Goal: Transaction & Acquisition: Purchase product/service

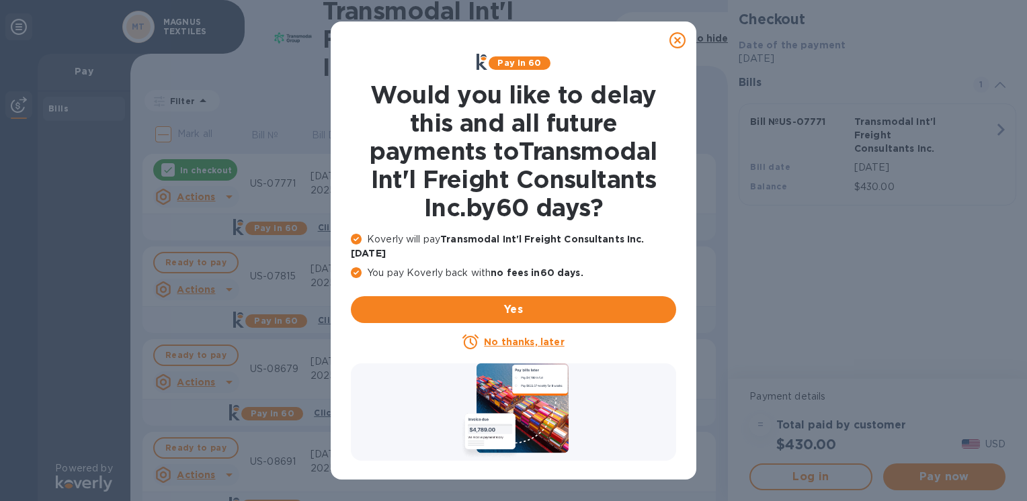
click at [513, 337] on u "No thanks, later" at bounding box center [524, 342] width 80 height 11
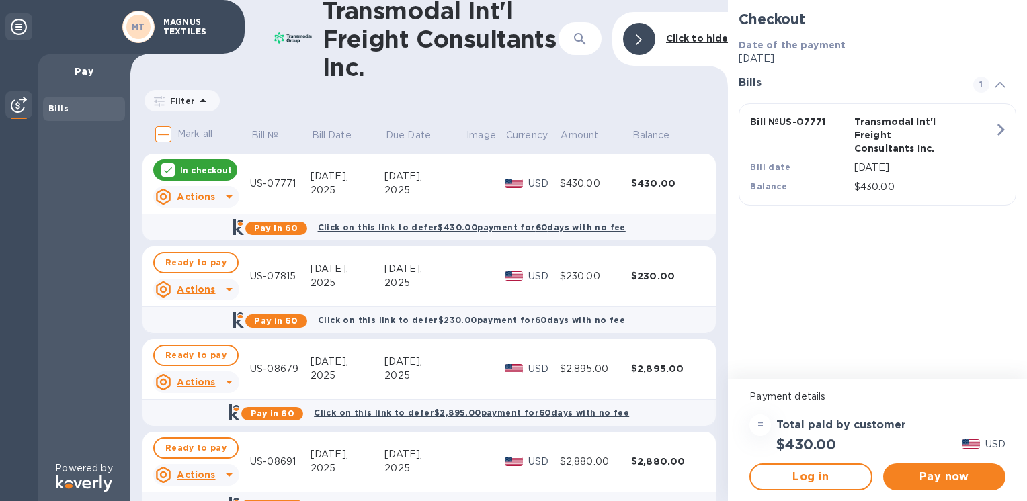
click at [163, 171] on icon at bounding box center [168, 170] width 11 height 11
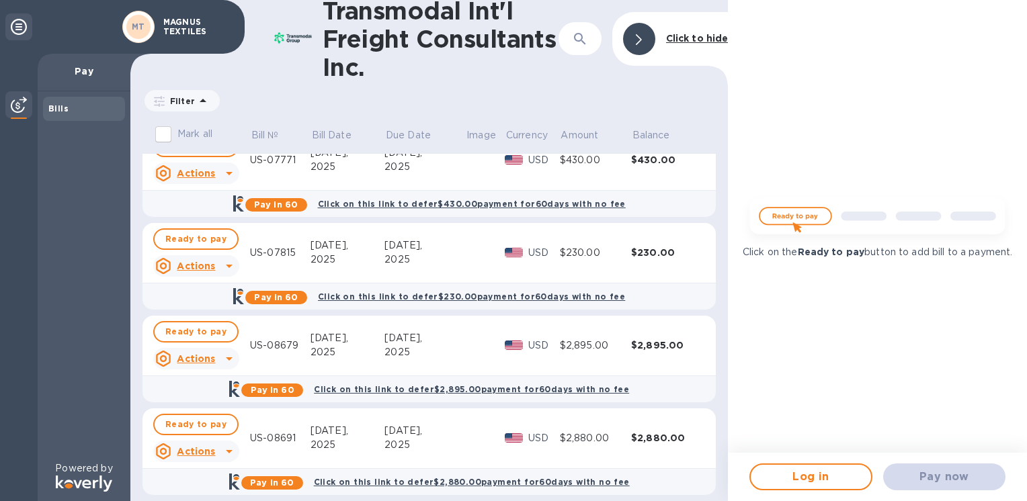
scroll to position [35, 0]
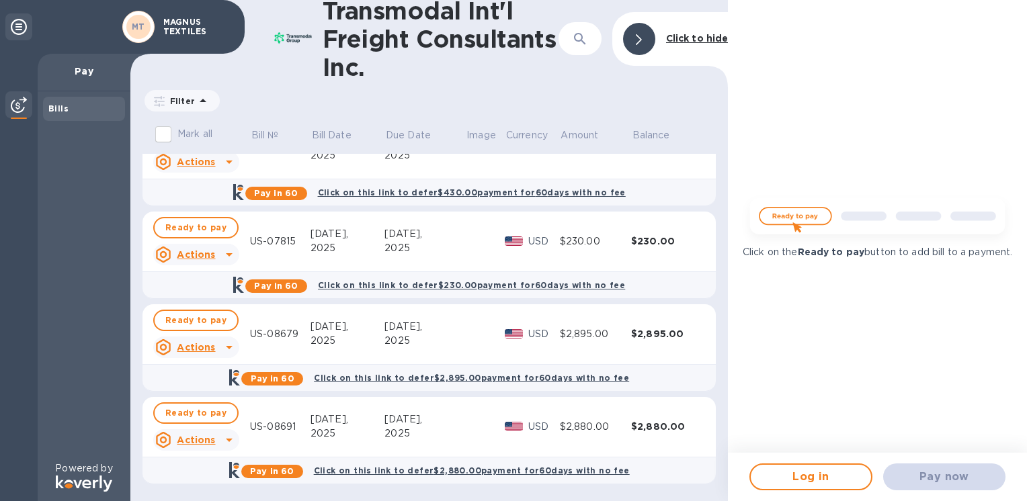
click at [286, 336] on div "US-08679" at bounding box center [280, 334] width 60 height 14
click at [177, 319] on span "Ready to pay" at bounding box center [195, 321] width 61 height 16
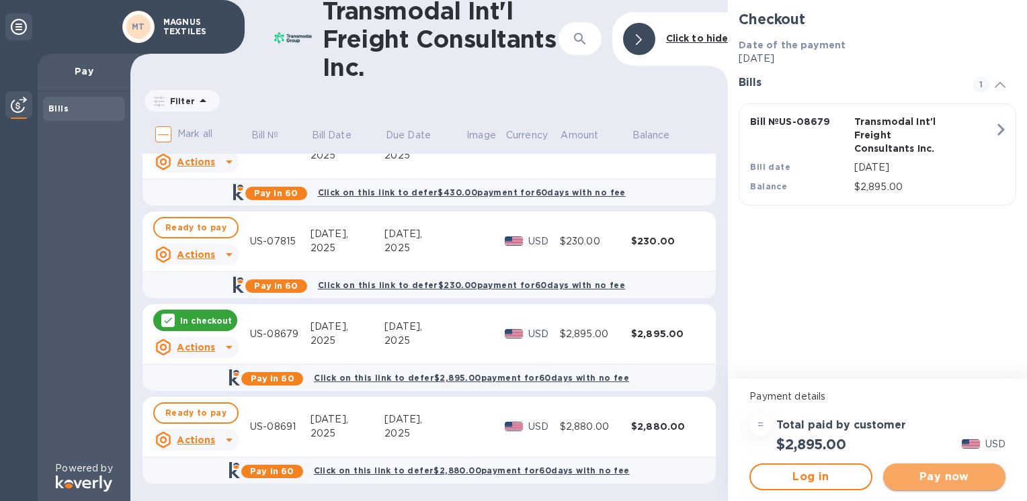
click at [952, 474] on span "Pay now" at bounding box center [944, 477] width 101 height 16
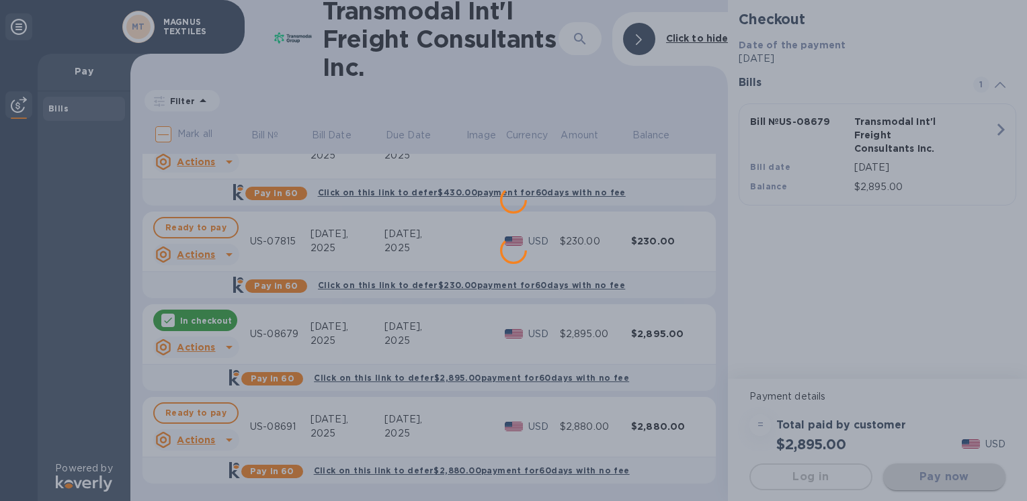
scroll to position [0, 0]
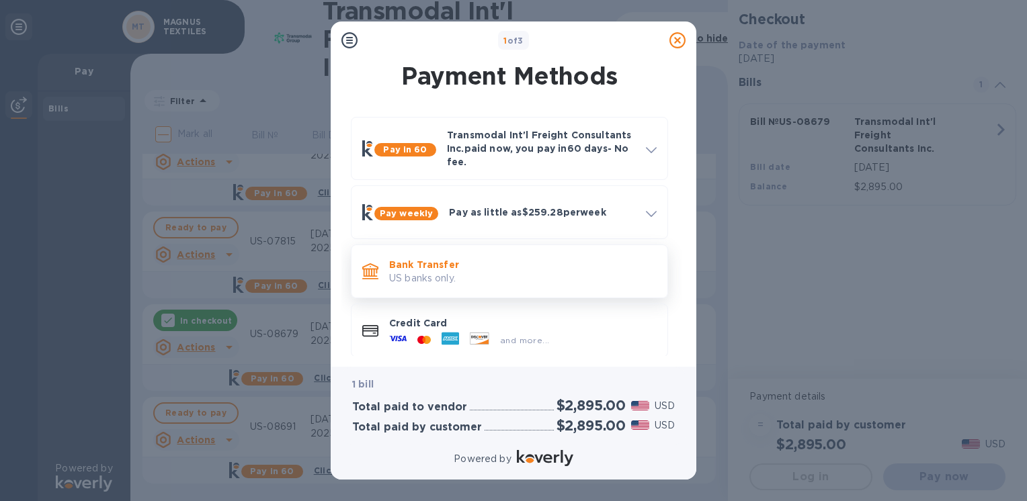
click at [524, 268] on p "Bank Transfer" at bounding box center [523, 264] width 268 height 13
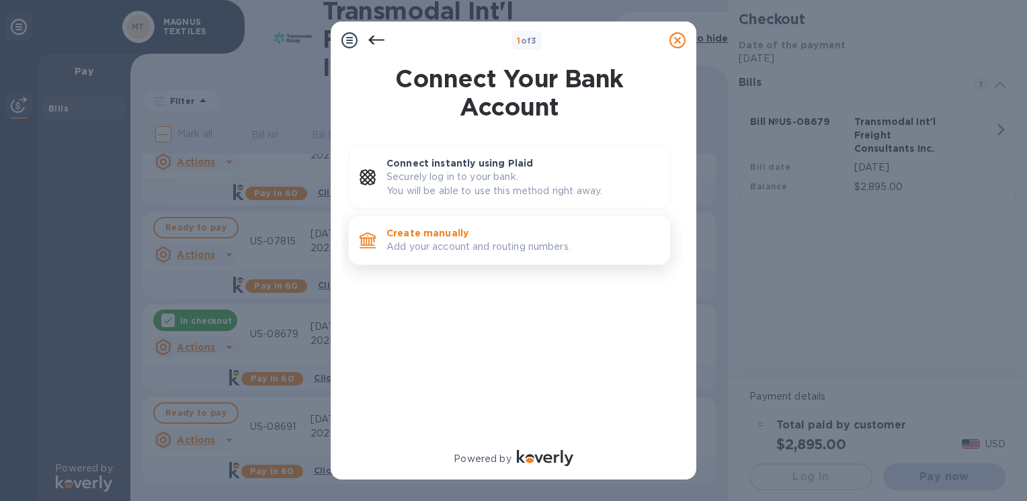
click at [536, 241] on p "Add your account and routing numbers." at bounding box center [522, 247] width 273 height 14
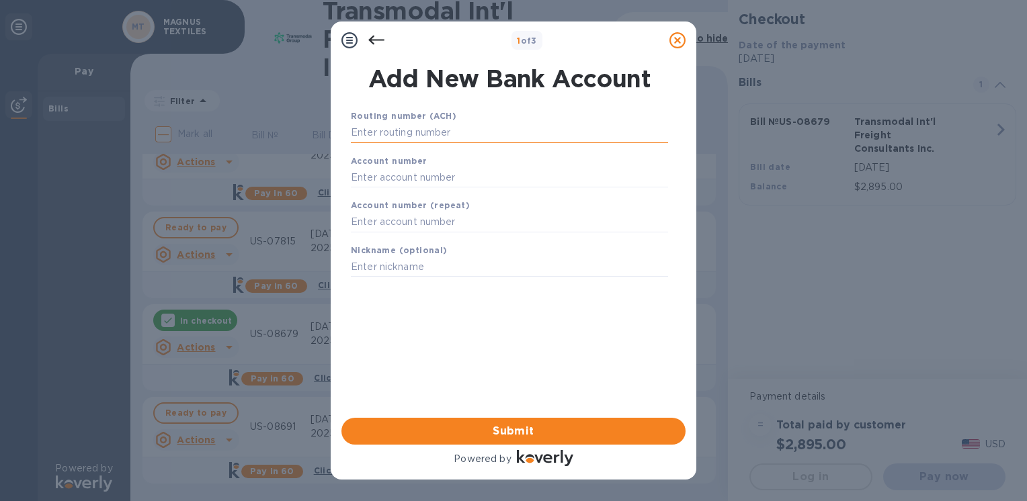
click at [406, 128] on input "text" at bounding box center [509, 133] width 317 height 20
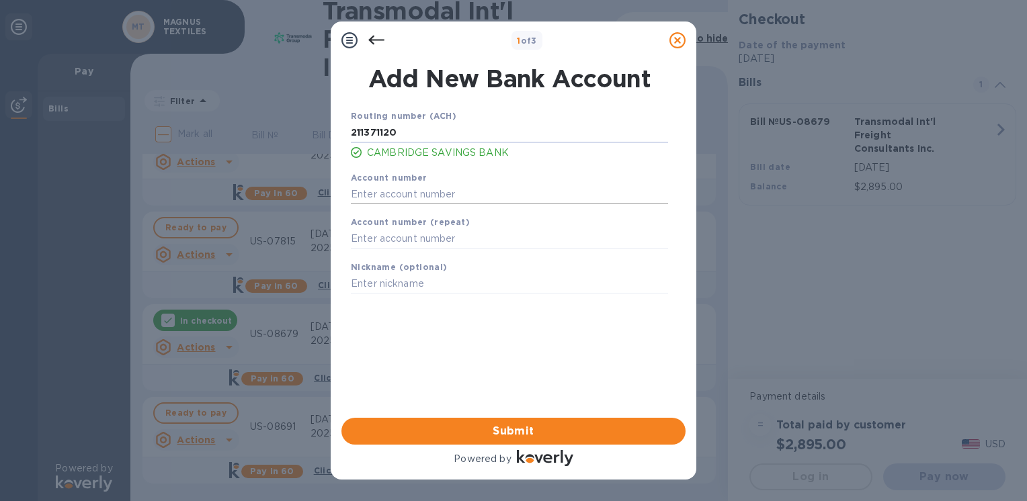
type input "211371120"
click at [395, 202] on input "text" at bounding box center [509, 194] width 317 height 20
type input "11093028"
click at [381, 245] on input "text" at bounding box center [509, 239] width 317 height 20
type input "11093028"
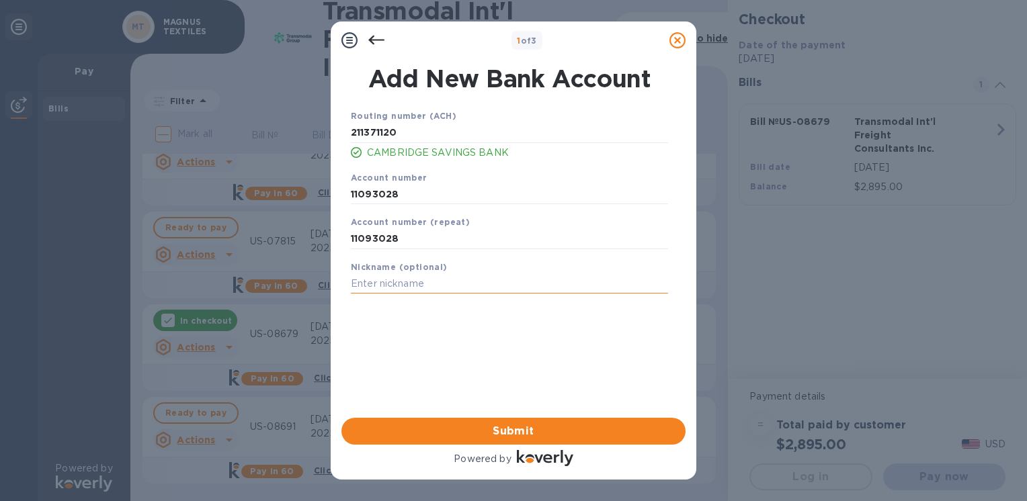
click at [416, 284] on input "text" at bounding box center [509, 284] width 317 height 20
type input "[PERSON_NAME]"
click at [515, 434] on span "Submit" at bounding box center [513, 431] width 323 height 16
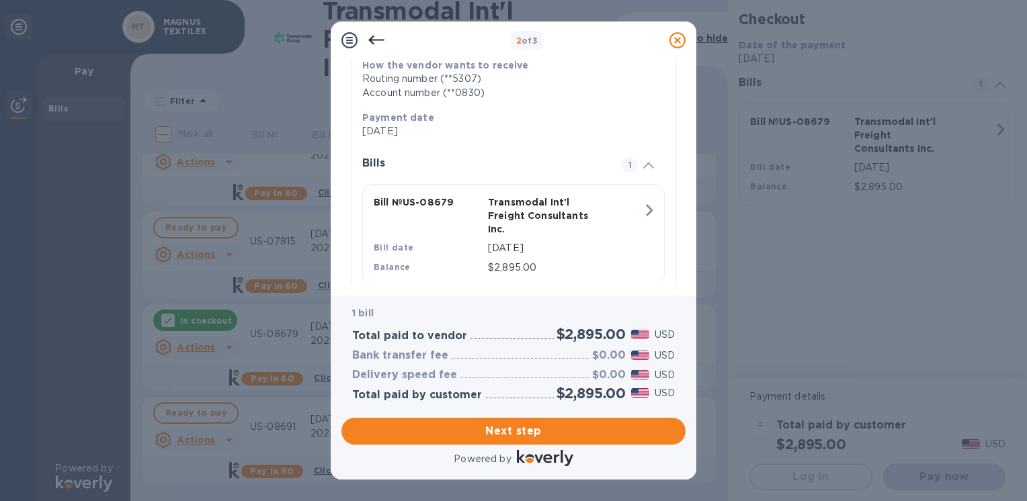
scroll to position [272, 0]
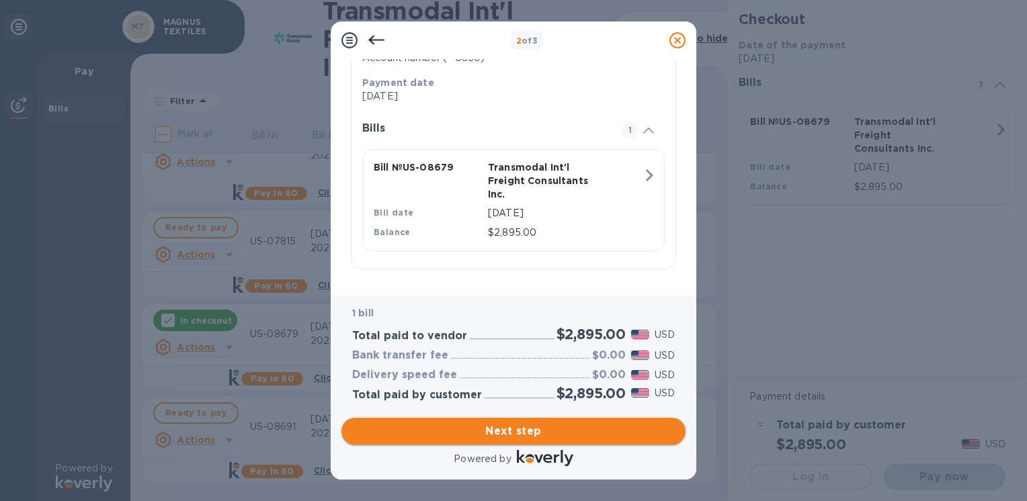
click at [520, 444] on button "Next step" at bounding box center [513, 431] width 344 height 27
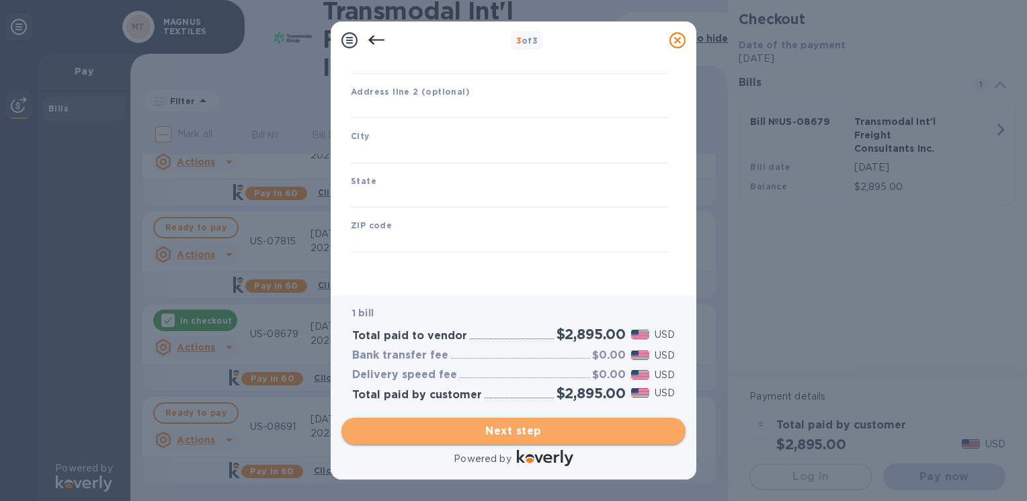
click at [520, 434] on span "Next step" at bounding box center [513, 431] width 323 height 16
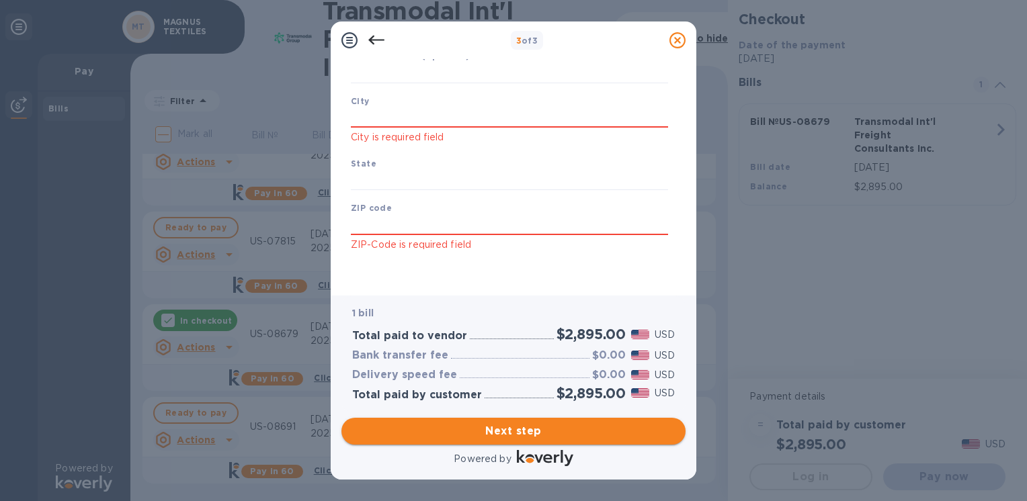
type input "[GEOGRAPHIC_DATA]"
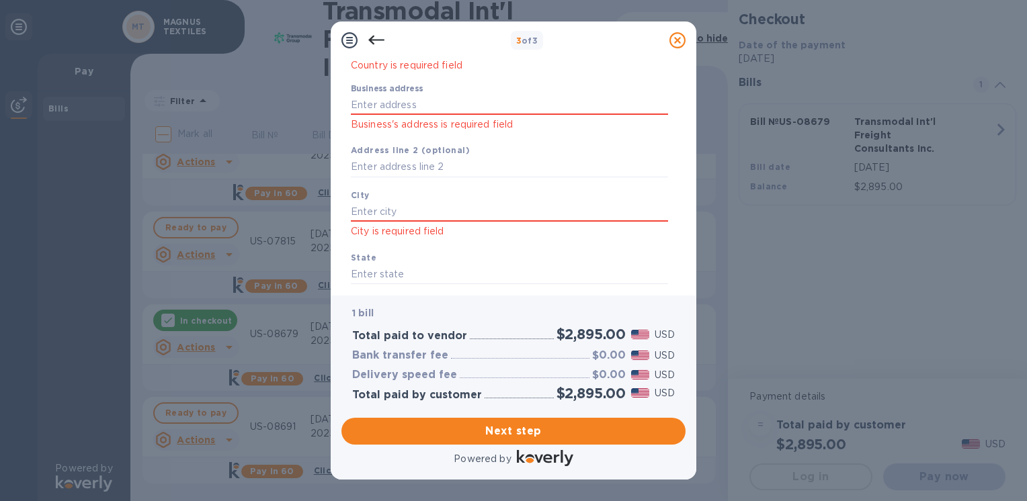
scroll to position [0, 0]
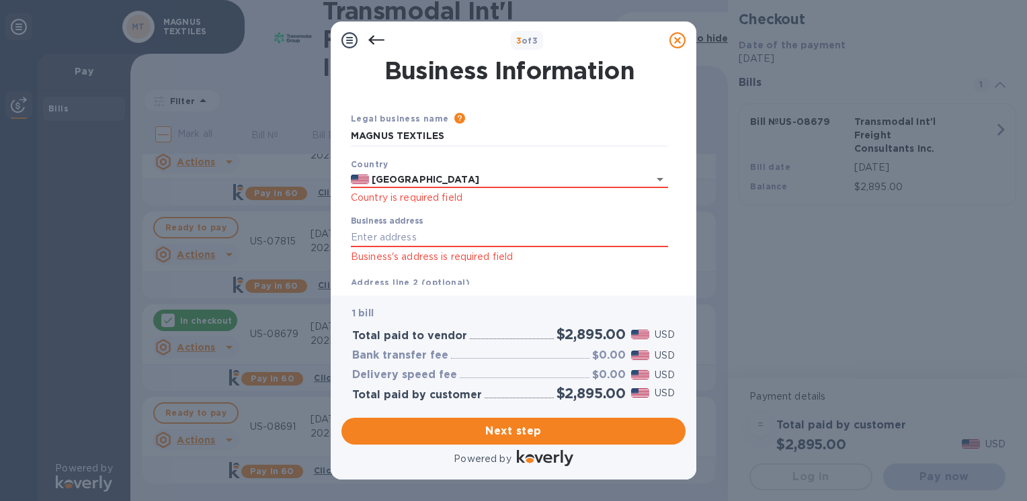
click at [451, 251] on p "Business's address is required field" at bounding box center [509, 256] width 317 height 15
click at [450, 247] on input "Business address" at bounding box center [509, 237] width 317 height 20
type input "[STREET_ADDRESS]"
type input "Acton"
type input "MA"
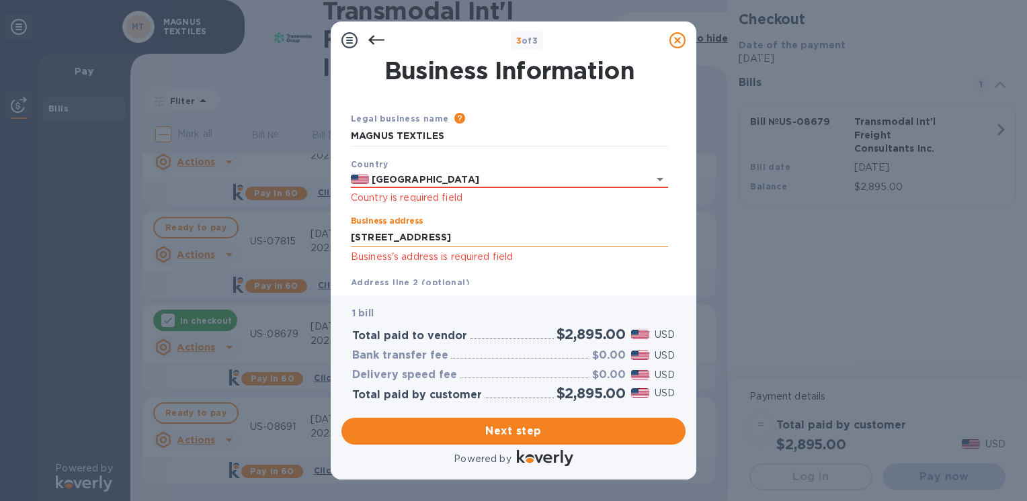
type input "01720"
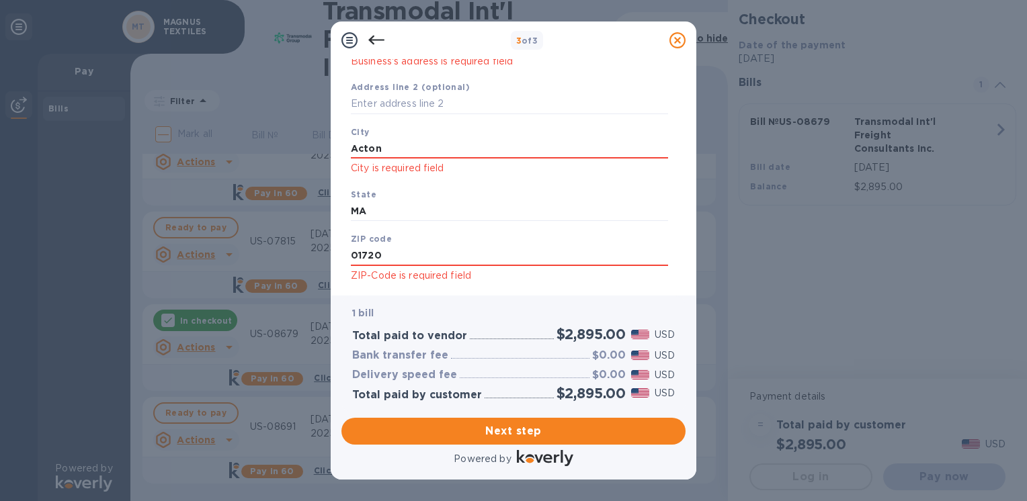
scroll to position [228, 0]
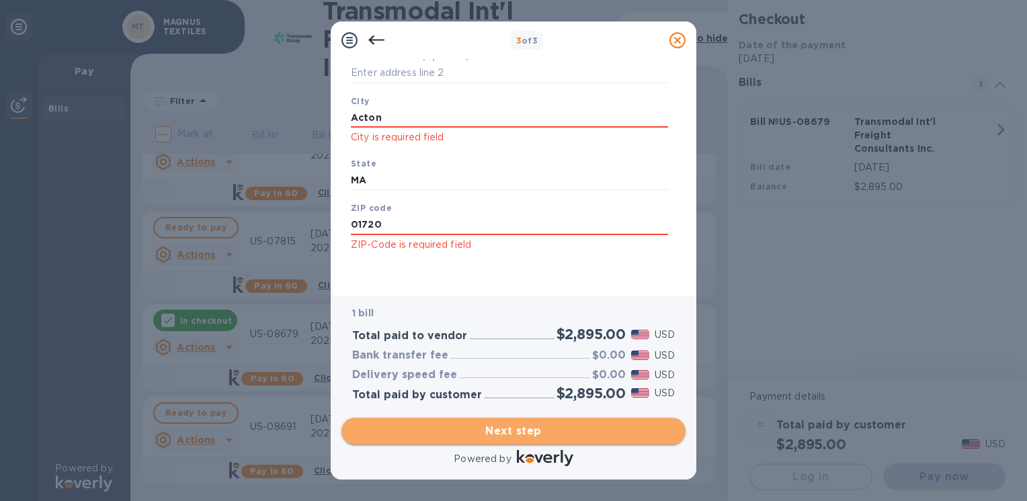
click at [546, 433] on span "Next step" at bounding box center [513, 431] width 323 height 16
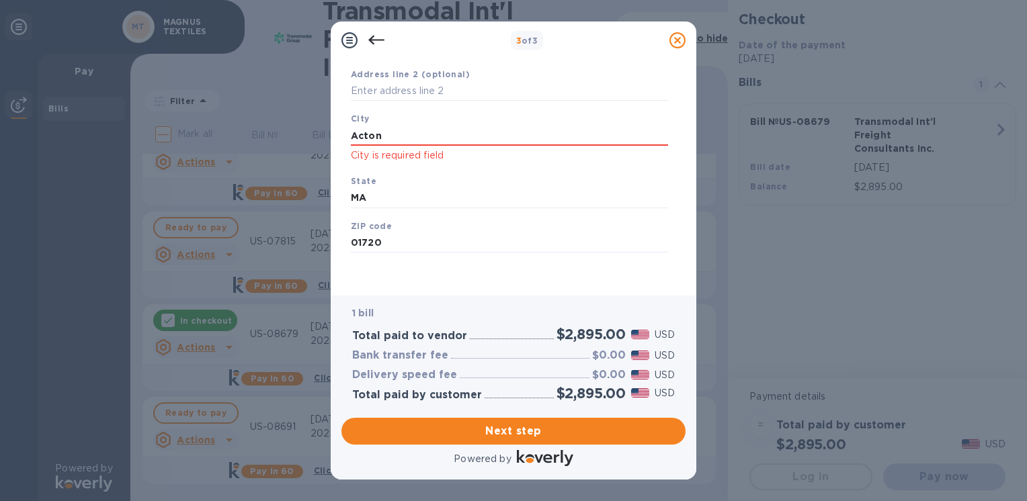
drag, startPoint x: 413, startPoint y: 134, endPoint x: 288, endPoint y: 132, distance: 125.1
click at [288, 132] on div "3 of 3 Business Information Legal business name Please provide the legal name t…" at bounding box center [513, 250] width 1027 height 501
type input "Acton"
click at [473, 268] on div "Save" at bounding box center [509, 263] width 328 height 11
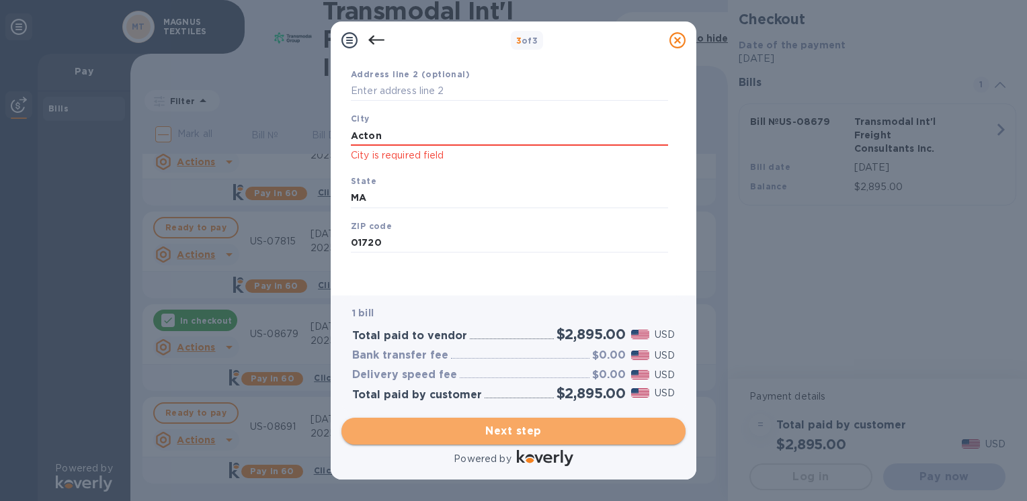
click at [539, 440] on button "Next step" at bounding box center [513, 431] width 344 height 27
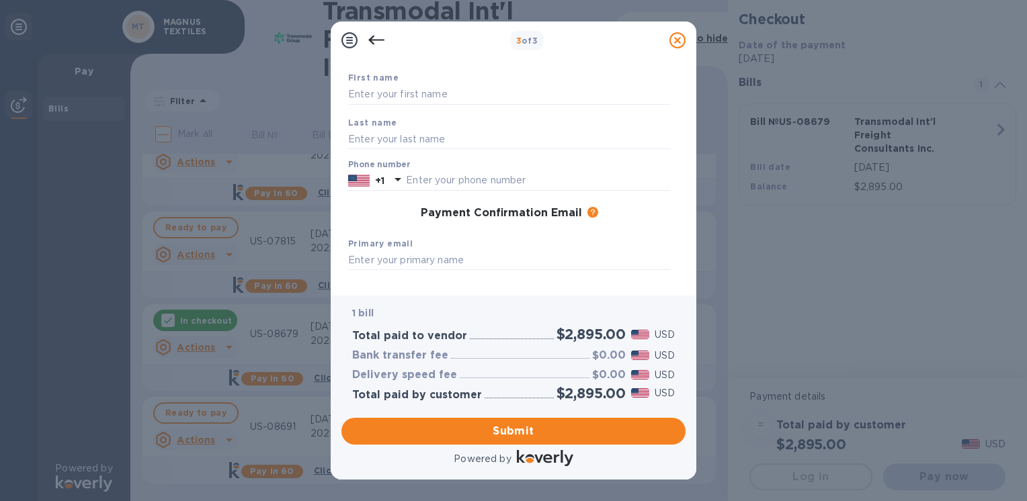
scroll to position [0, 0]
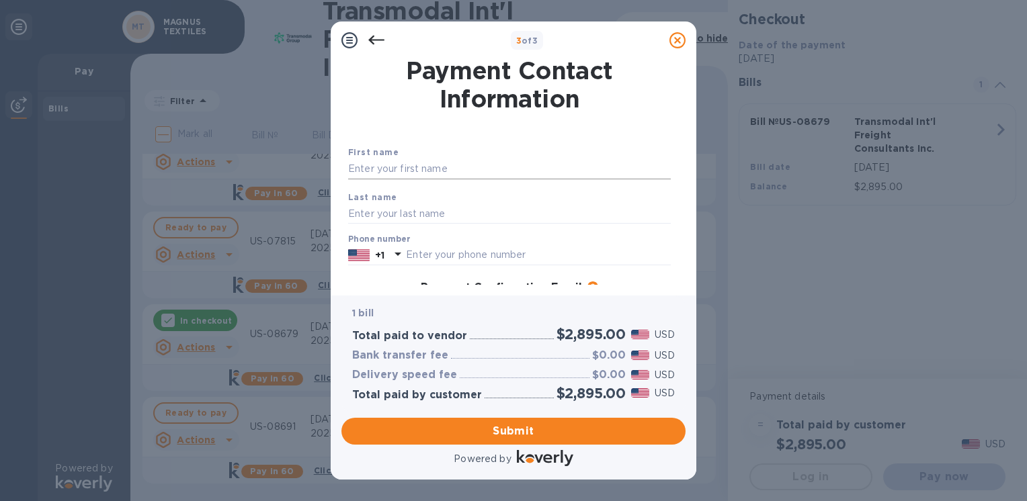
click at [455, 168] on input "text" at bounding box center [509, 169] width 323 height 20
type input "Shash"
type input "[PERSON_NAME]"
type input "8576930702"
type input "[EMAIL_ADDRESS][DOMAIN_NAME]"
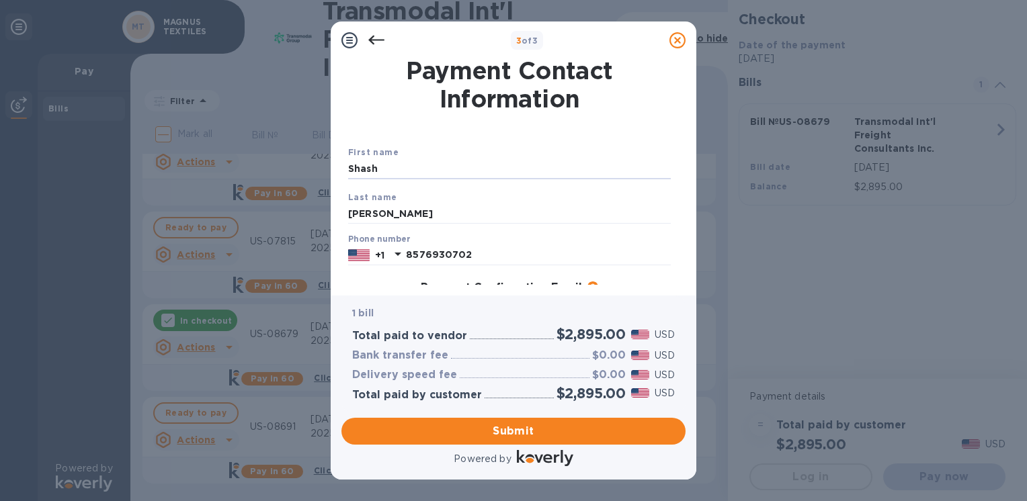
drag, startPoint x: 407, startPoint y: 167, endPoint x: 262, endPoint y: 181, distance: 145.8
click at [265, 181] on div "3 of 3 Payment Contact Information First name Shash Last name [PERSON_NAME] Pho…" at bounding box center [513, 250] width 1027 height 501
type input "Shash"
click at [369, 214] on input "[PERSON_NAME]" at bounding box center [509, 214] width 323 height 20
type input "S"
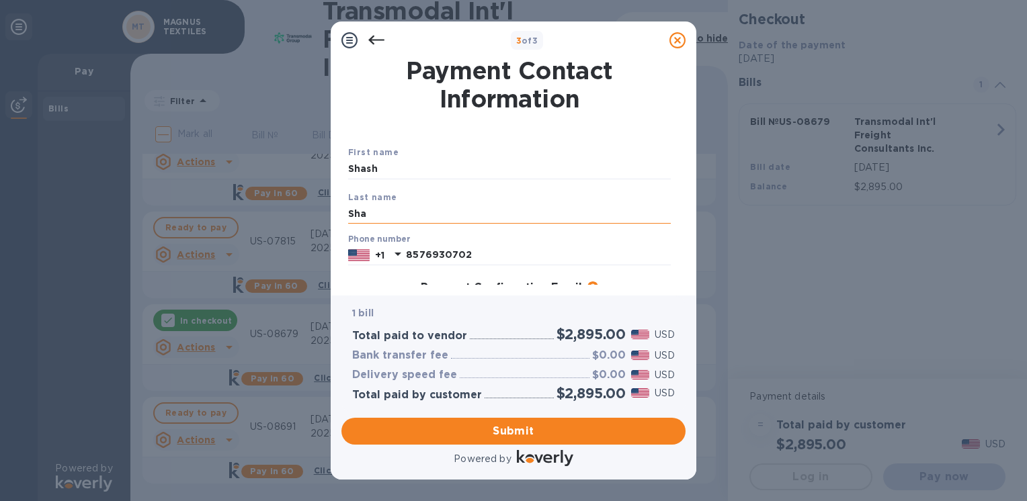
type input "[PERSON_NAME]"
click at [656, 285] on div "Payment Confirmation Email The added email addresses will be used to send the p…" at bounding box center [509, 288] width 323 height 13
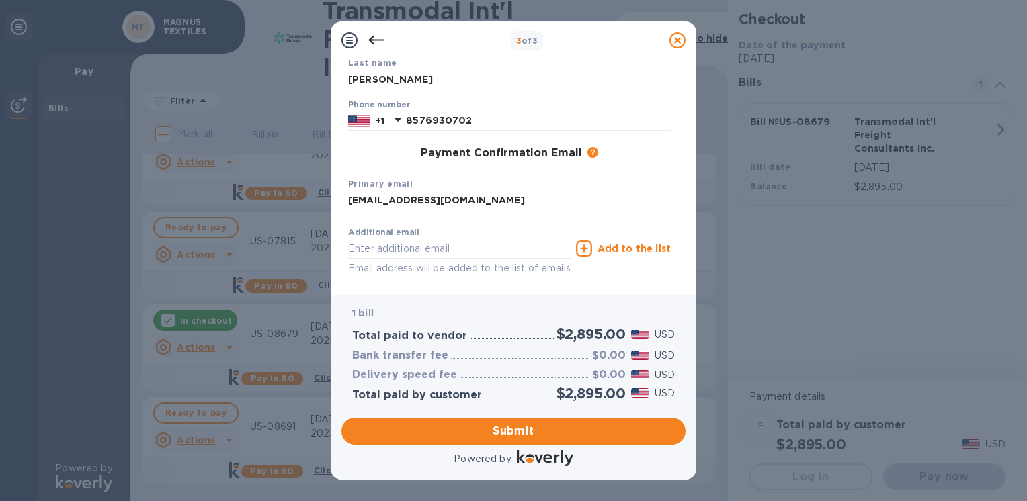
scroll to position [188, 0]
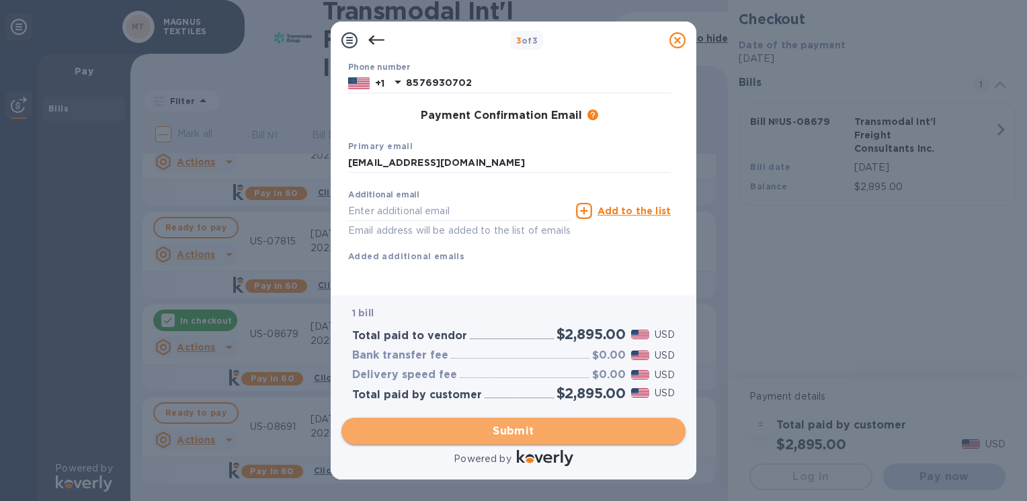
click at [537, 432] on span "Submit" at bounding box center [513, 431] width 323 height 16
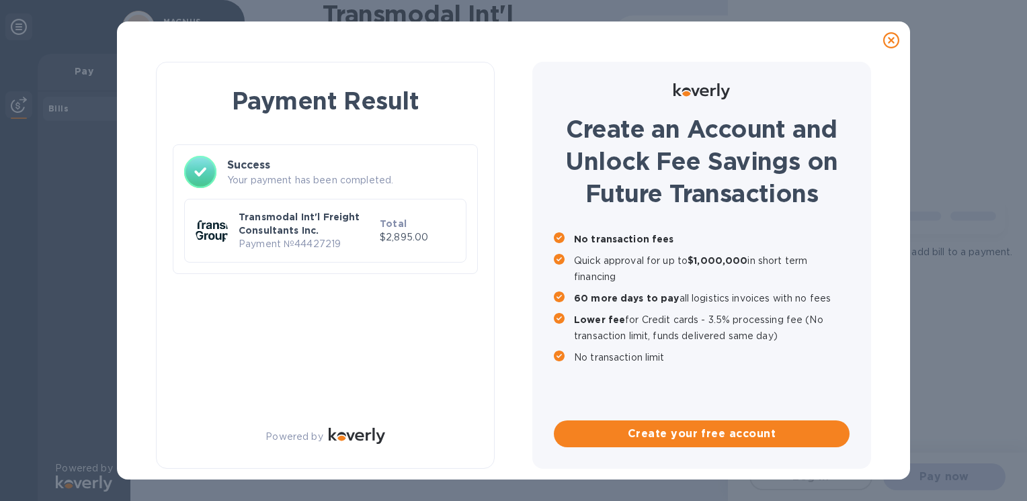
scroll to position [0, 0]
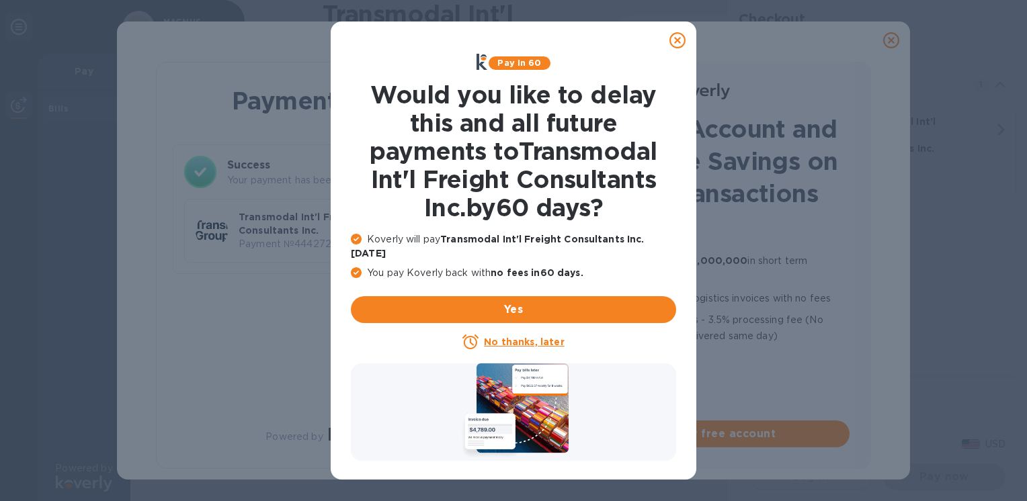
drag, startPoint x: 680, startPoint y: 41, endPoint x: 568, endPoint y: 136, distance: 146.4
click at [680, 41] on icon at bounding box center [677, 40] width 16 height 16
